Goal: Task Accomplishment & Management: Use online tool/utility

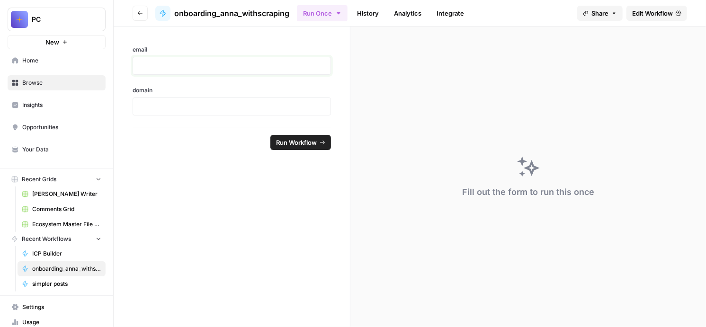
click at [265, 71] on p at bounding box center [232, 65] width 186 height 9
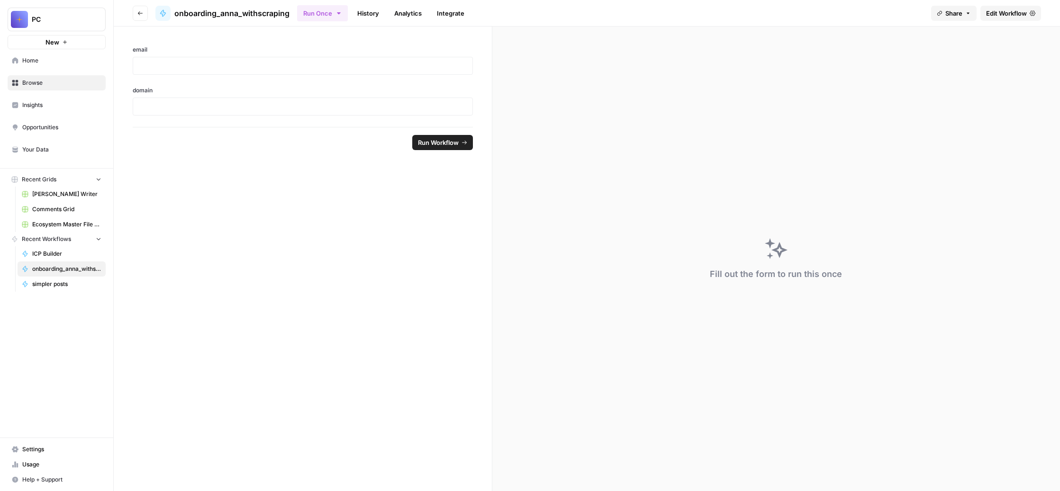
click at [706, 18] on span "Edit Workflow" at bounding box center [1006, 13] width 41 height 9
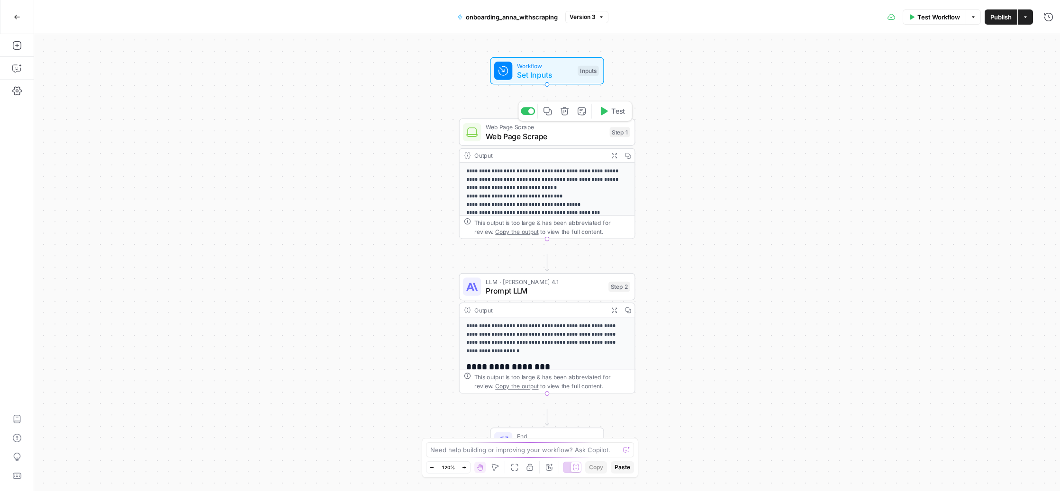
click at [540, 142] on span "Web Page Scrape" at bounding box center [544, 136] width 119 height 11
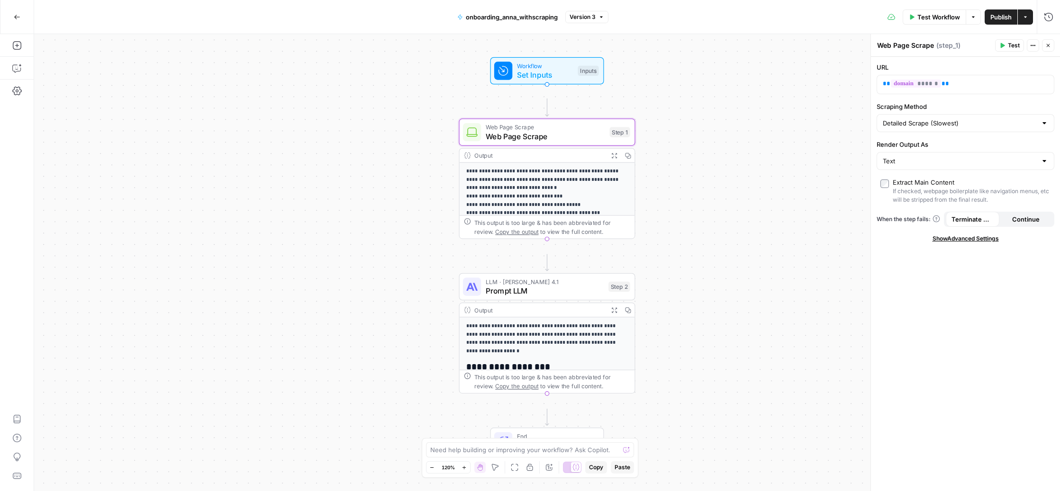
click at [706, 243] on span "Show Advanced Settings" at bounding box center [965, 238] width 66 height 9
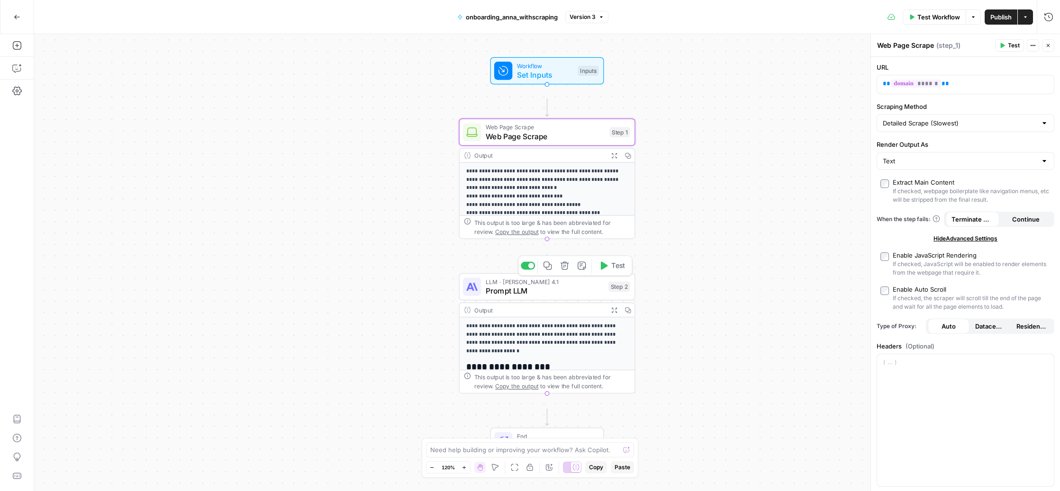
click at [535, 296] on span "Prompt LLM" at bounding box center [544, 290] width 118 height 11
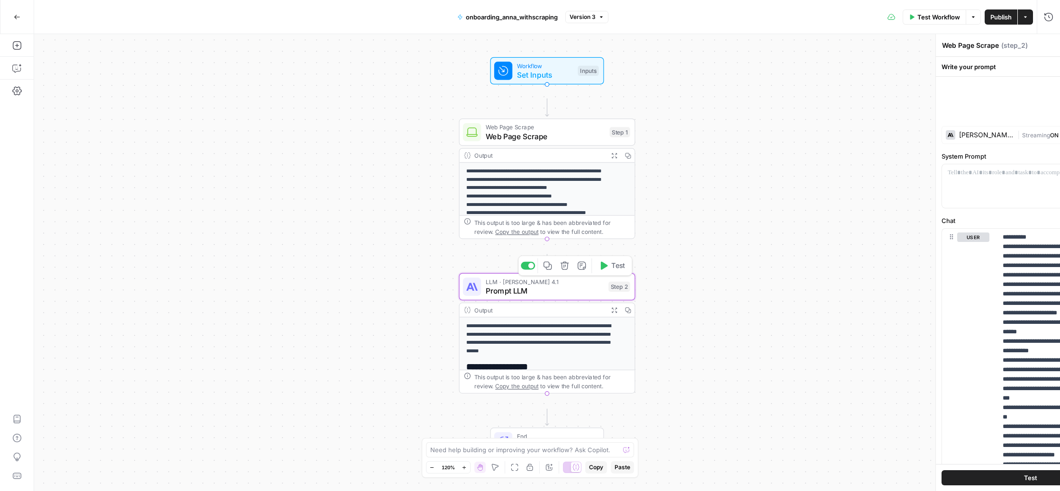
type textarea "Prompt LLM"
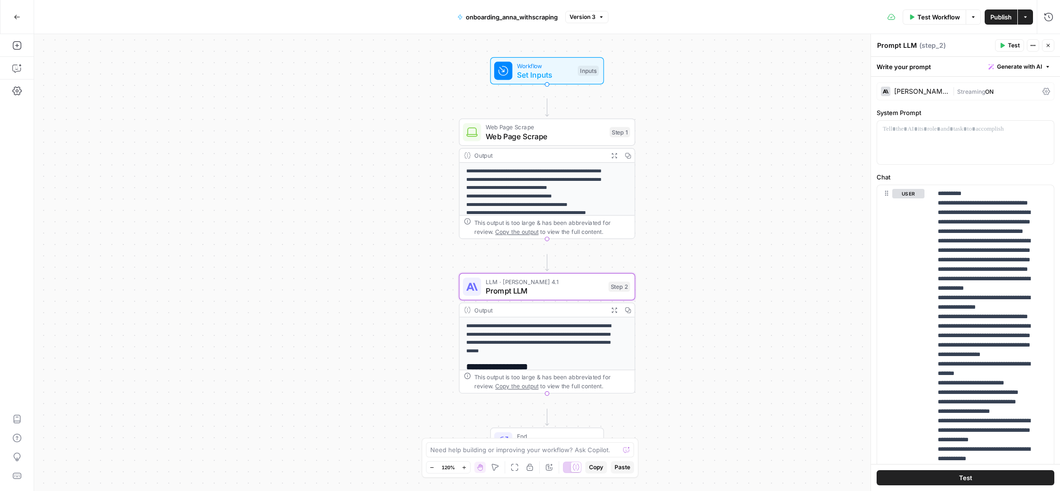
click at [706, 95] on div "Claude Opus 4.1" at bounding box center [921, 91] width 54 height 7
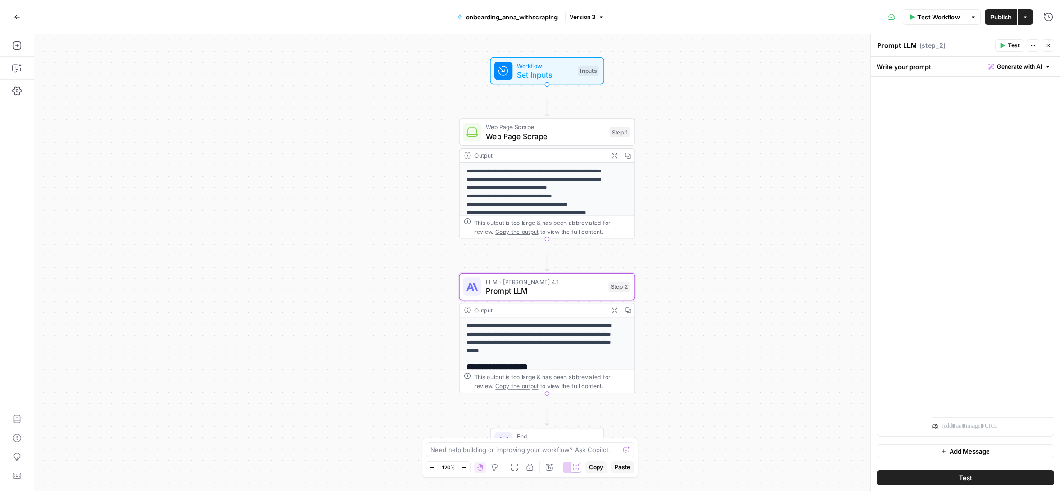
scroll to position [9640, 2]
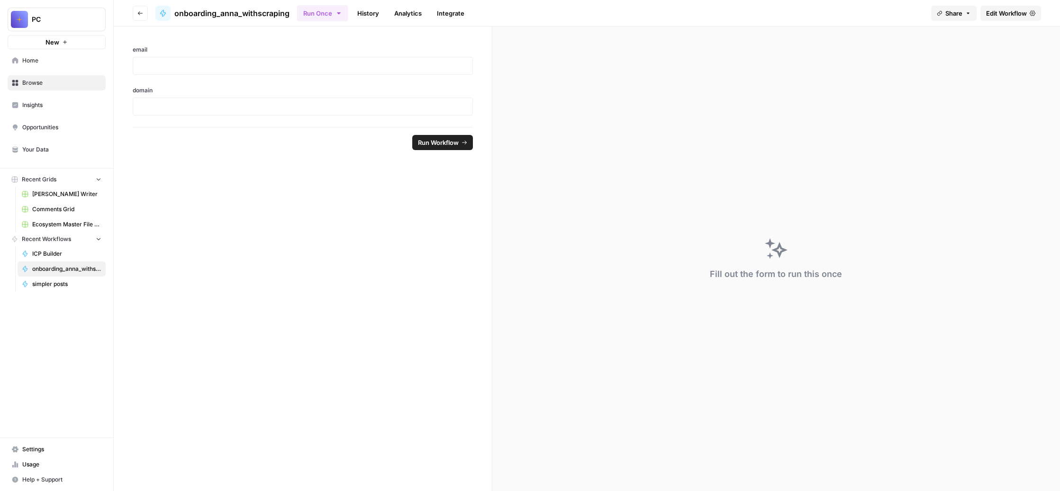
click at [385, 20] on link "History" at bounding box center [367, 13] width 33 height 15
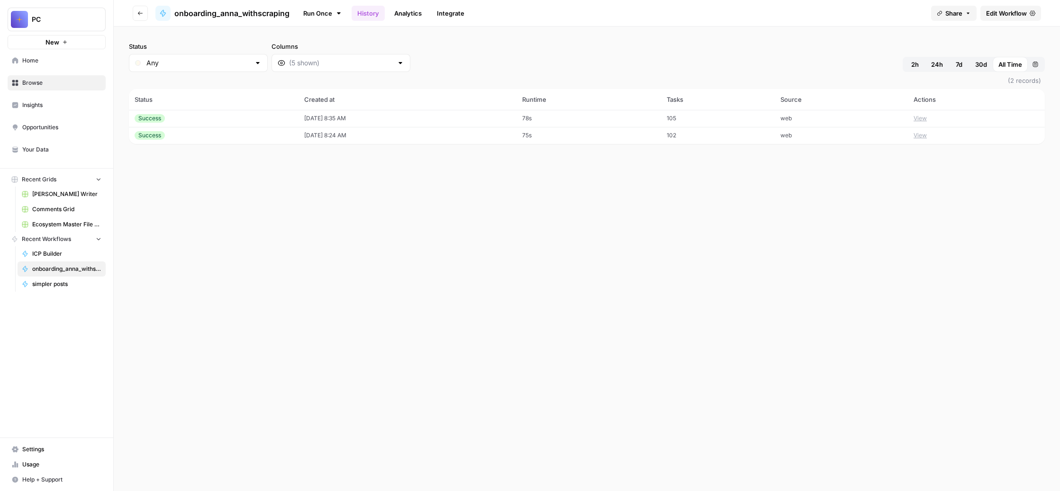
click at [706, 123] on button "View" at bounding box center [919, 118] width 13 height 9
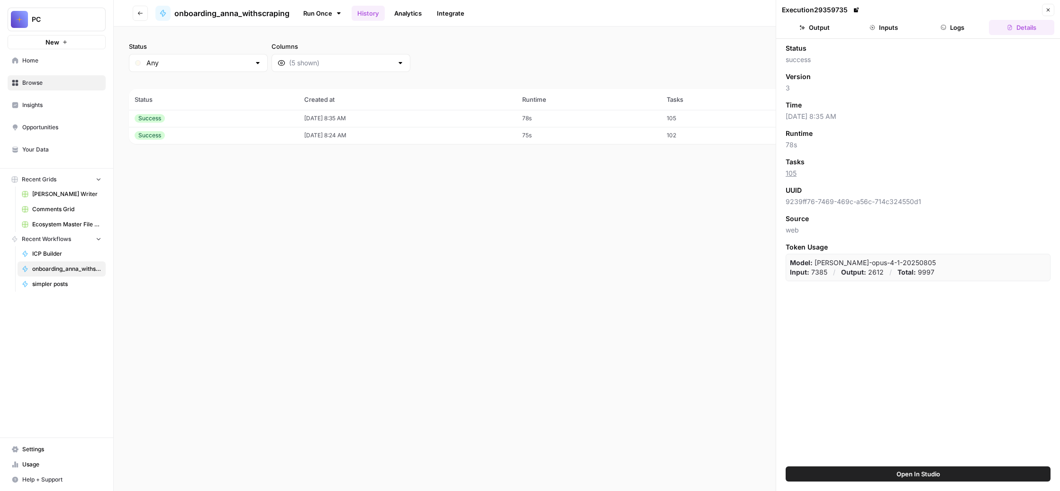
click at [706, 35] on button "Output" at bounding box center [813, 27] width 65 height 15
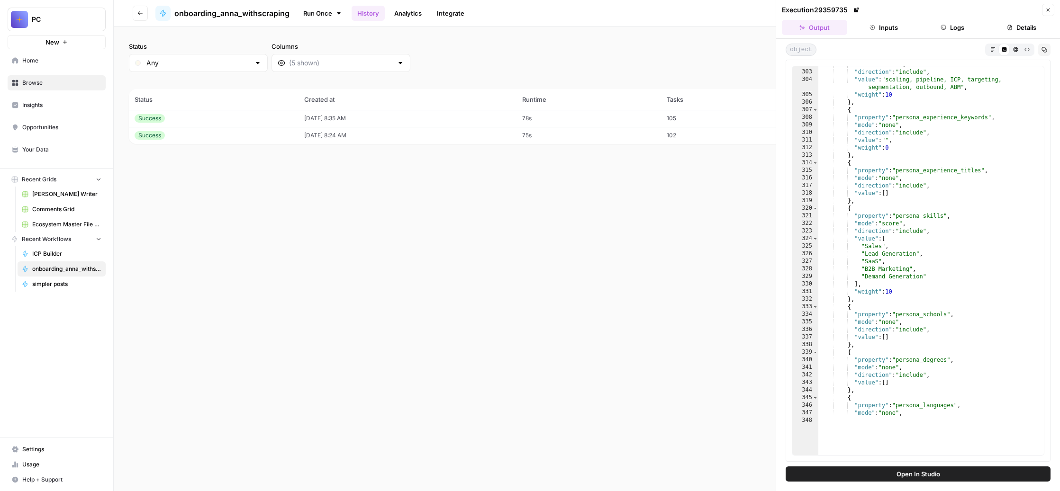
scroll to position [2440, 0]
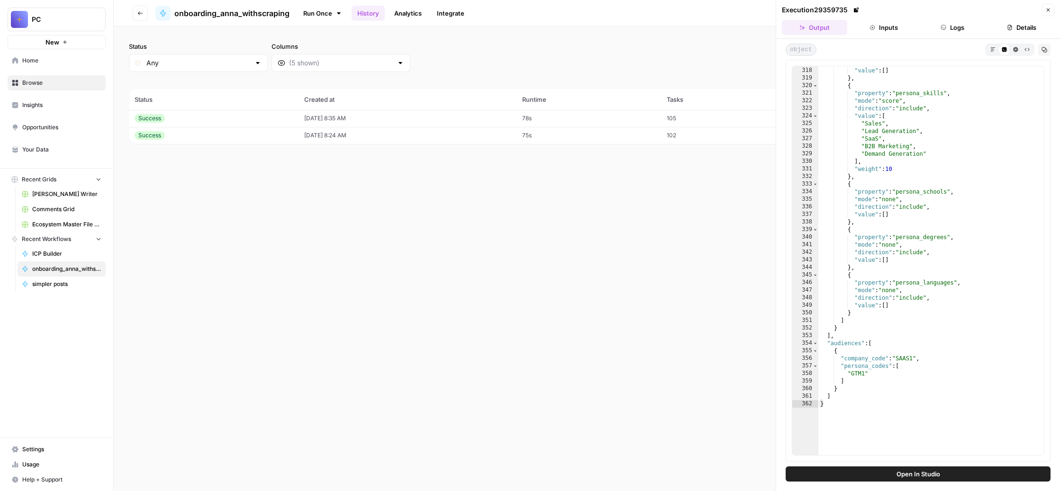
click at [689, 306] on div "Status Any Columns 2h 24h 7d 30d All Time Custom range (2 records) Status Creat…" at bounding box center [587, 259] width 946 height 465
click at [706, 13] on icon "button" at bounding box center [1048, 10] width 6 height 6
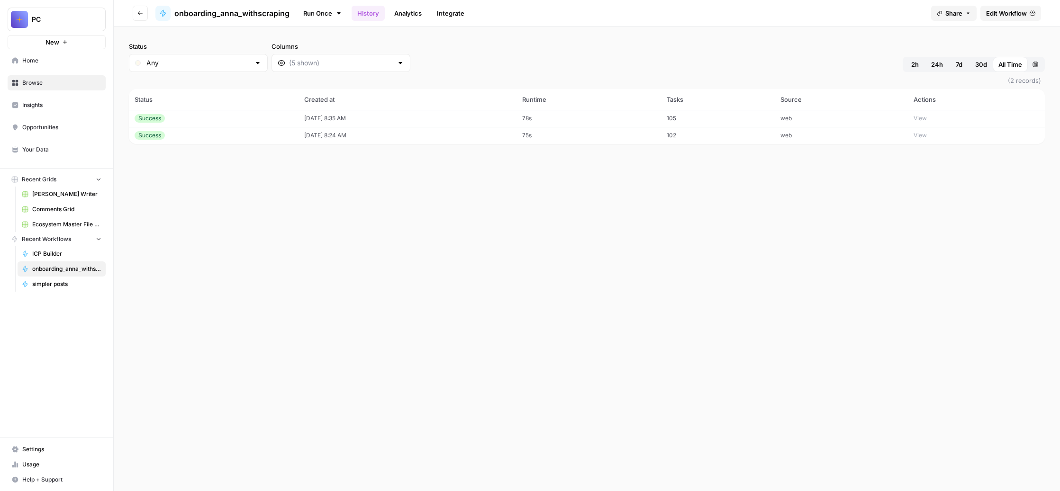
click at [706, 140] on button "View" at bounding box center [919, 135] width 13 height 9
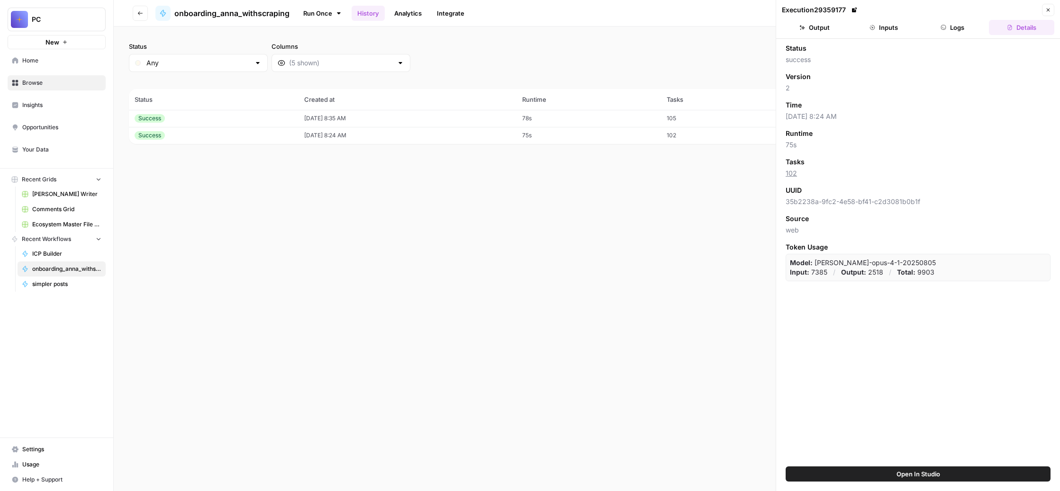
click at [706, 35] on button "Output" at bounding box center [813, 27] width 65 height 15
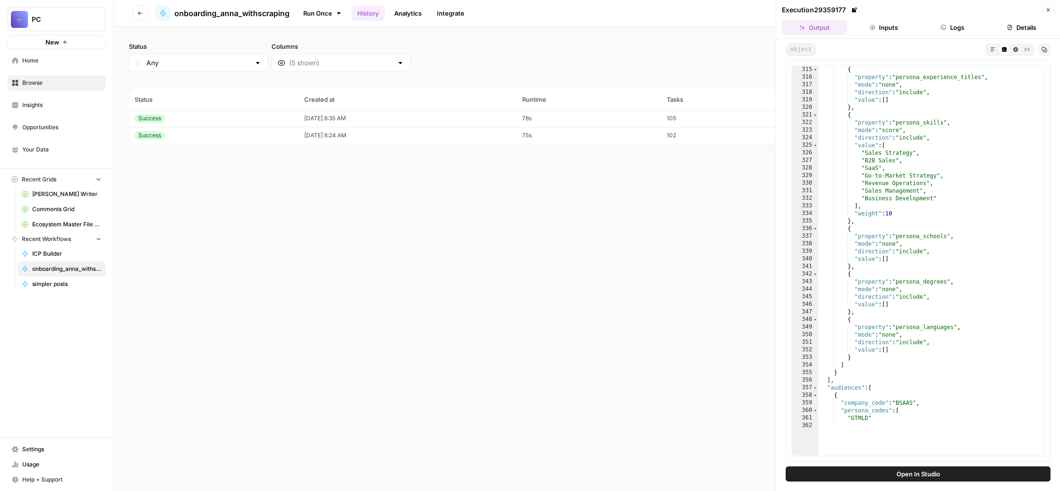
scroll to position [2478, 0]
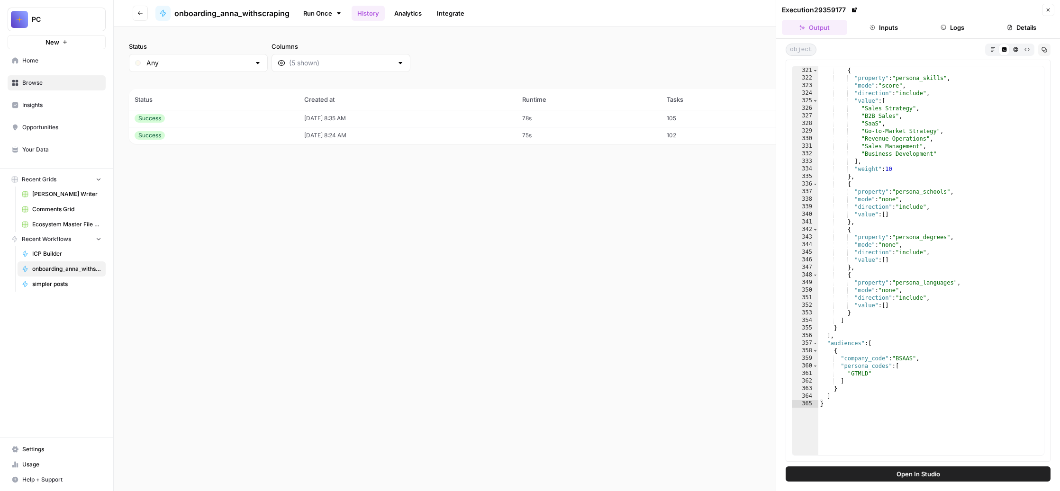
click at [706, 13] on icon "button" at bounding box center [1048, 10] width 6 height 6
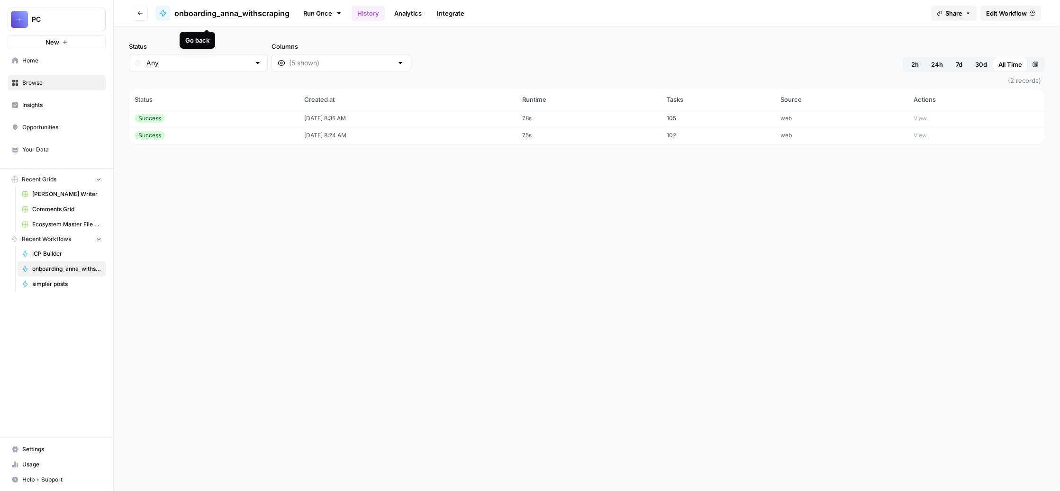
click at [143, 16] on icon "button" at bounding box center [140, 13] width 6 height 6
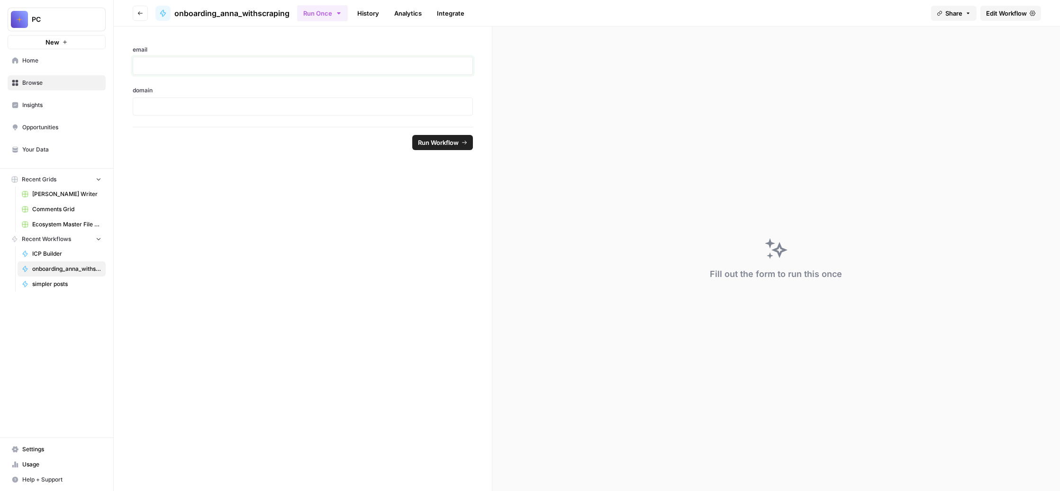
click at [302, 71] on p at bounding box center [303, 65] width 328 height 9
click at [228, 116] on p at bounding box center [303, 111] width 328 height 9
click at [458, 157] on span "Run Workflow" at bounding box center [438, 151] width 41 height 9
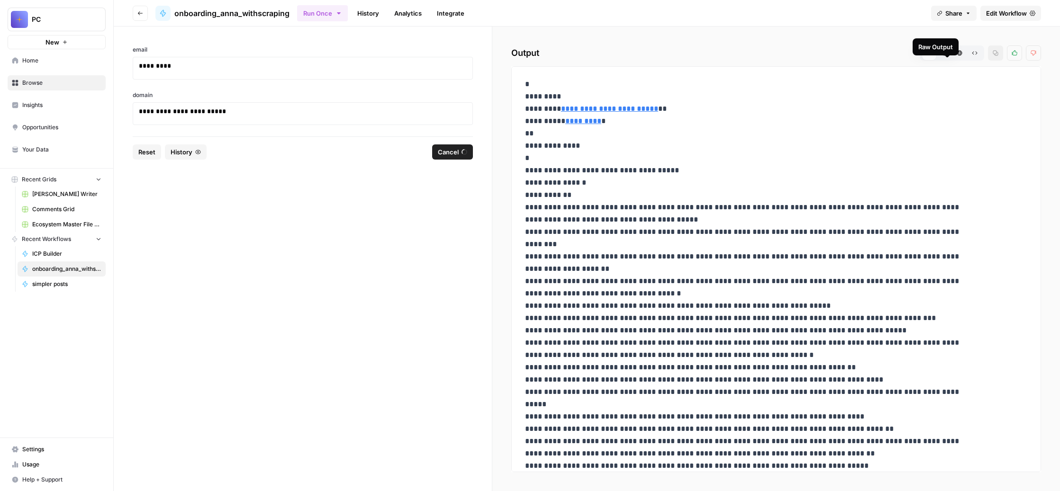
click at [706, 56] on icon "button" at bounding box center [974, 53] width 6 height 6
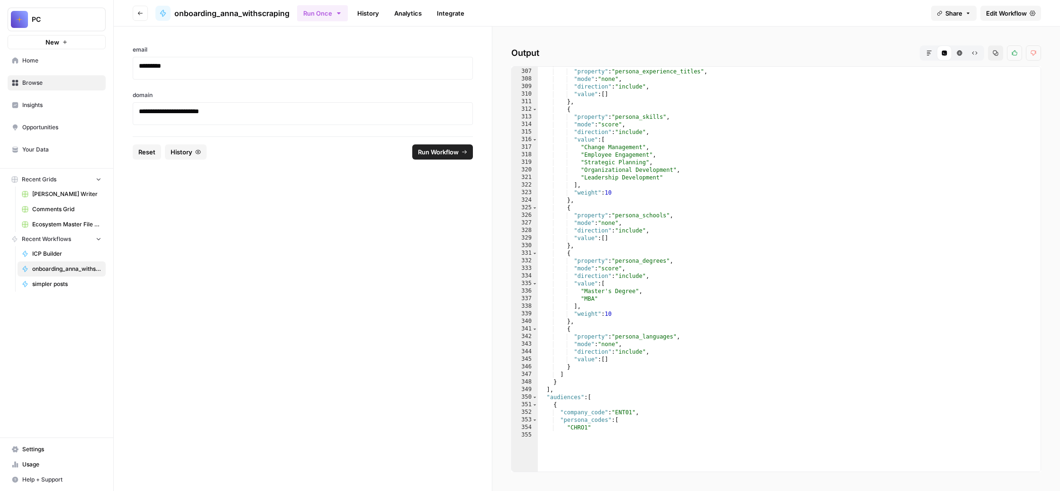
scroll to position [2351, 0]
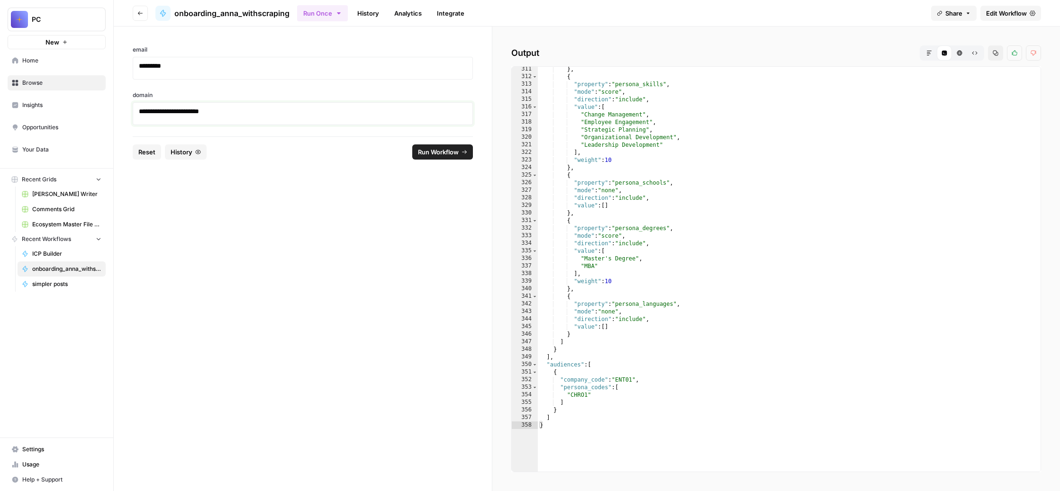
drag, startPoint x: 346, startPoint y: 160, endPoint x: 244, endPoint y: 158, distance: 102.3
click at [244, 121] on p "**********" at bounding box center [279, 114] width 280 height 14
click at [458, 157] on span "Run Workflow" at bounding box center [438, 151] width 41 height 9
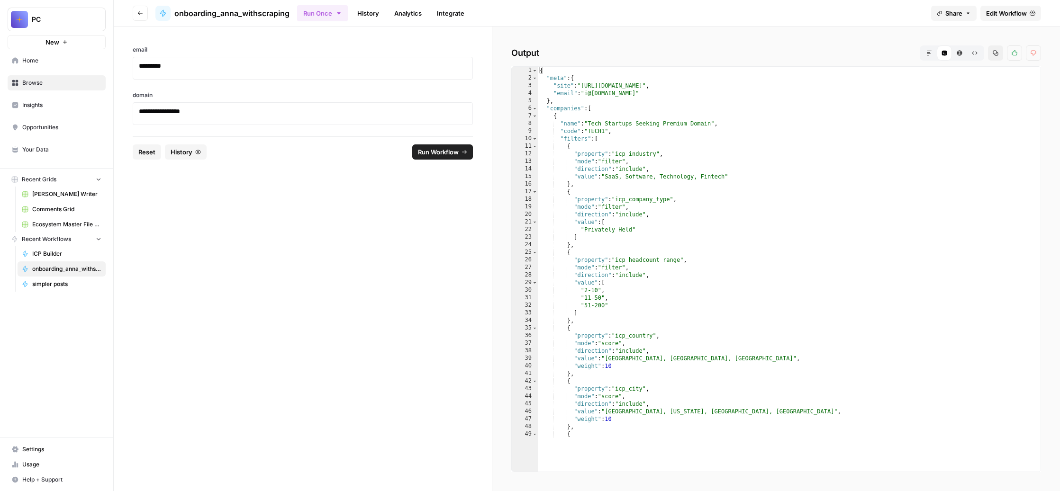
scroll to position [0, 0]
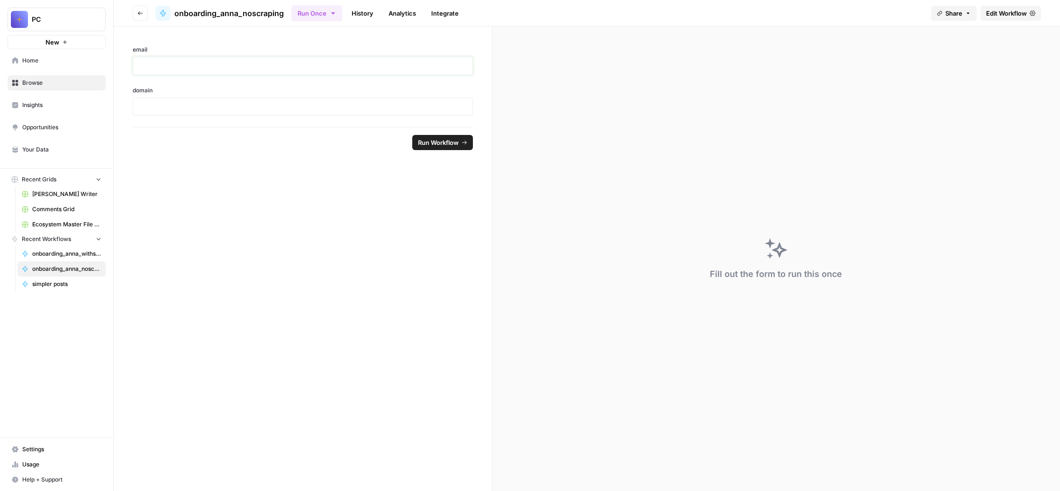
click at [303, 71] on p at bounding box center [303, 65] width 328 height 9
click at [235, 116] on p at bounding box center [303, 111] width 328 height 9
click at [447, 157] on span "Run Workflow" at bounding box center [438, 151] width 41 height 9
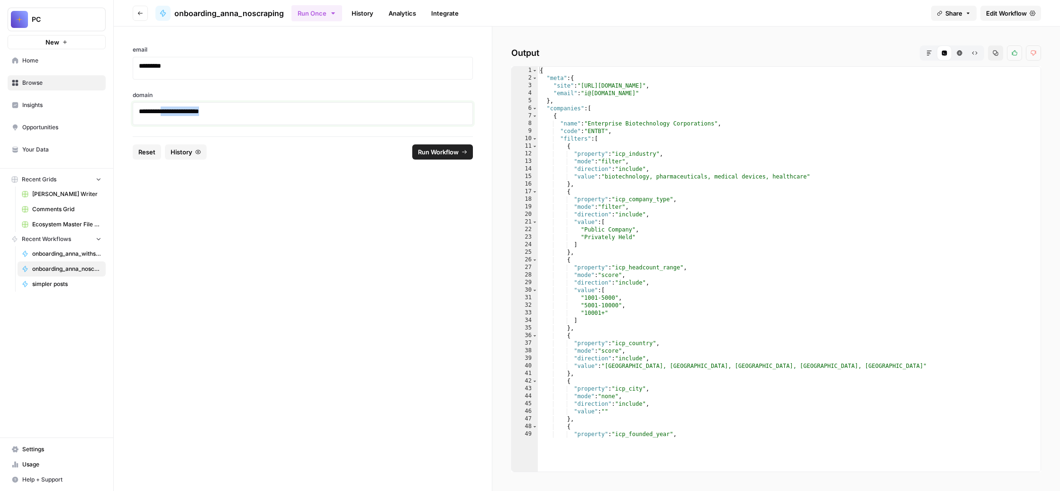
drag, startPoint x: 351, startPoint y: 159, endPoint x: 244, endPoint y: 159, distance: 107.0
click at [244, 121] on p "**********" at bounding box center [279, 114] width 280 height 14
click at [449, 157] on span "Run Workflow" at bounding box center [438, 151] width 41 height 9
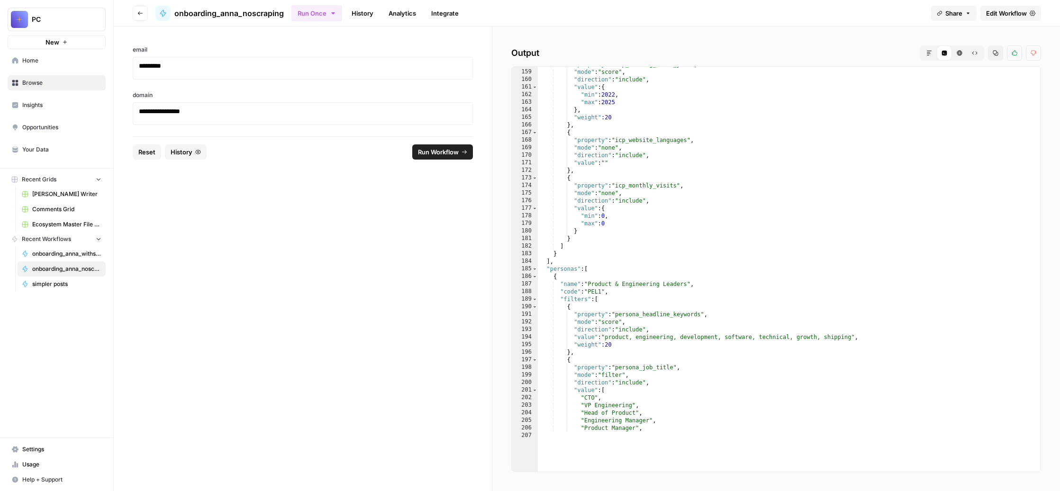
scroll to position [1196, 0]
click at [986, 18] on span "Edit Workflow" at bounding box center [1006, 13] width 41 height 9
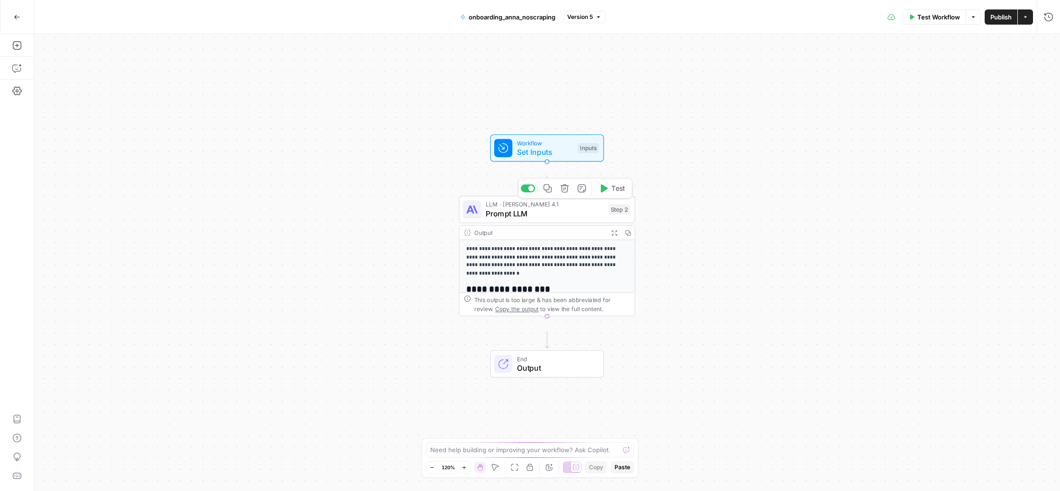
click at [534, 216] on span "Prompt LLM" at bounding box center [544, 213] width 118 height 11
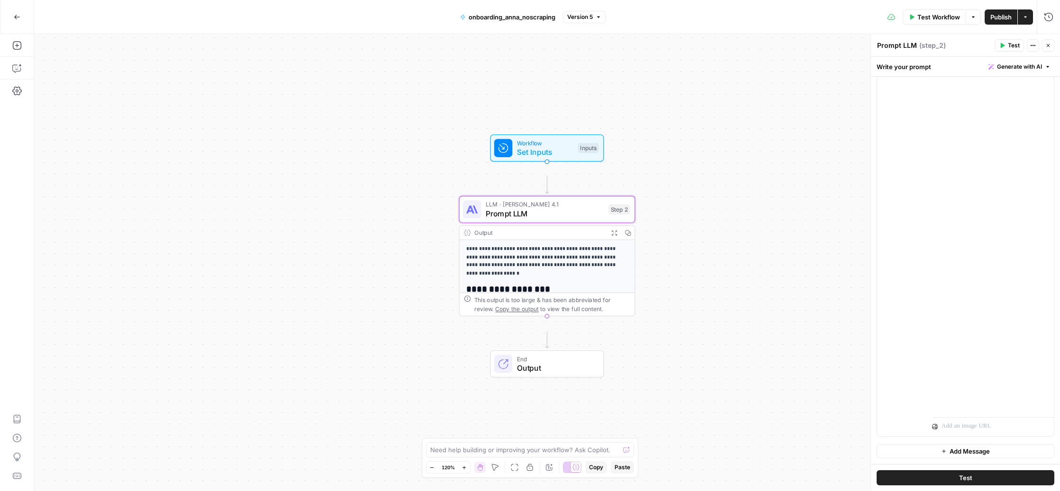
scroll to position [10350, 0]
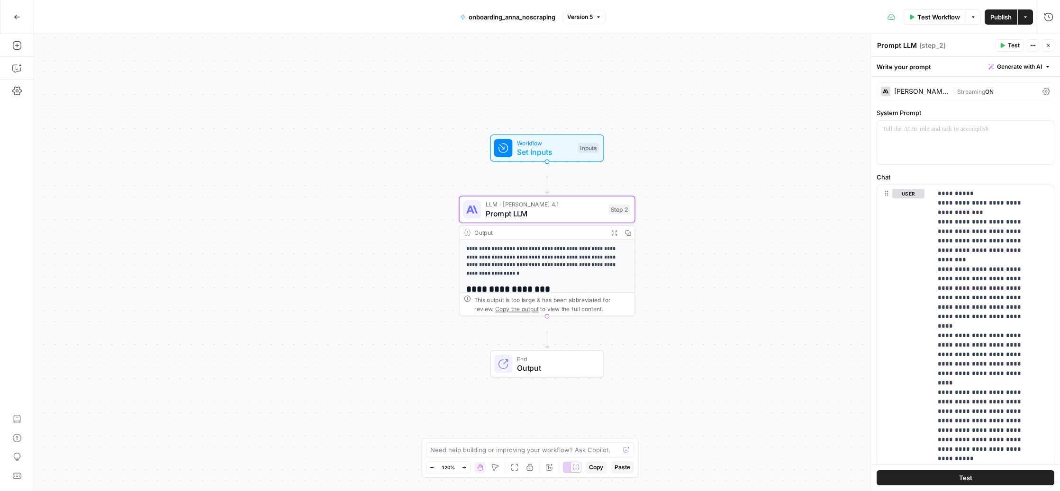
scroll to position [10350, 0]
